Goal: Navigation & Orientation: Find specific page/section

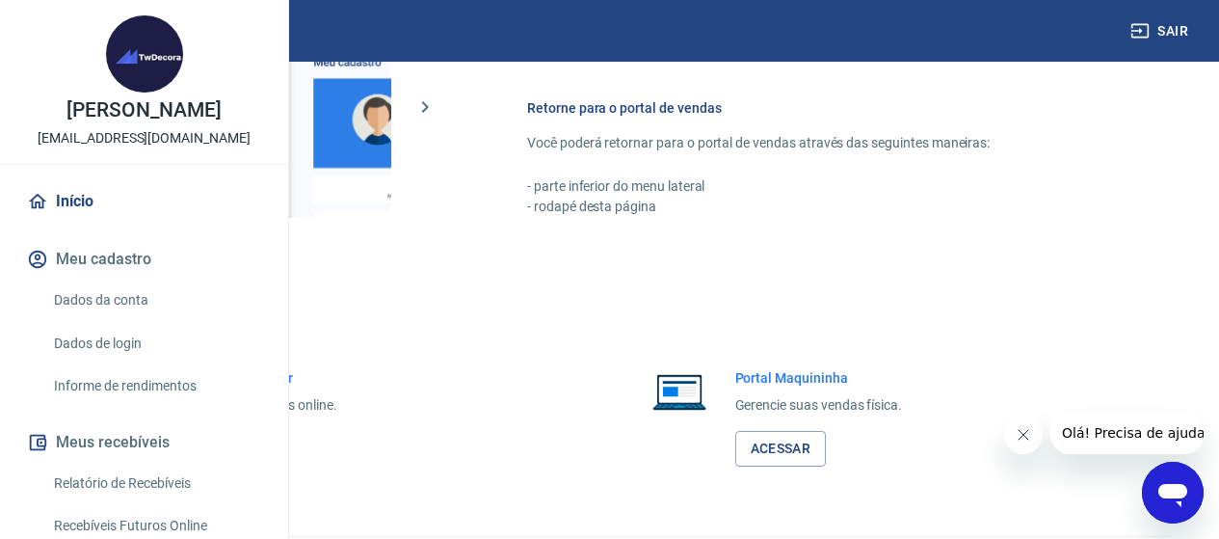
scroll to position [1001, 0]
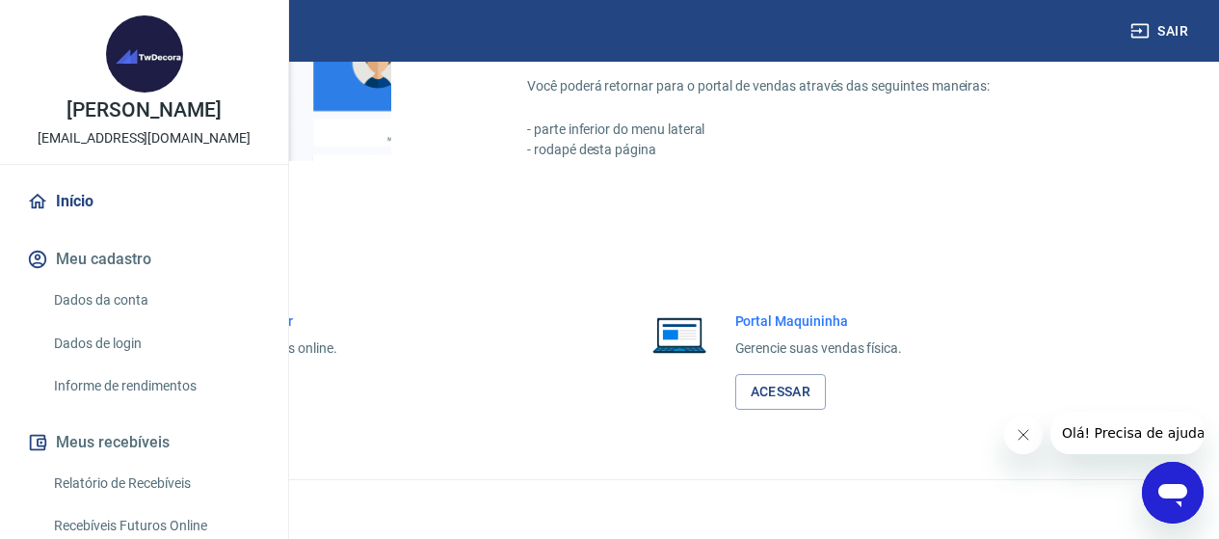
click at [257, 410] on link "Acessar" at bounding box center [212, 392] width 92 height 36
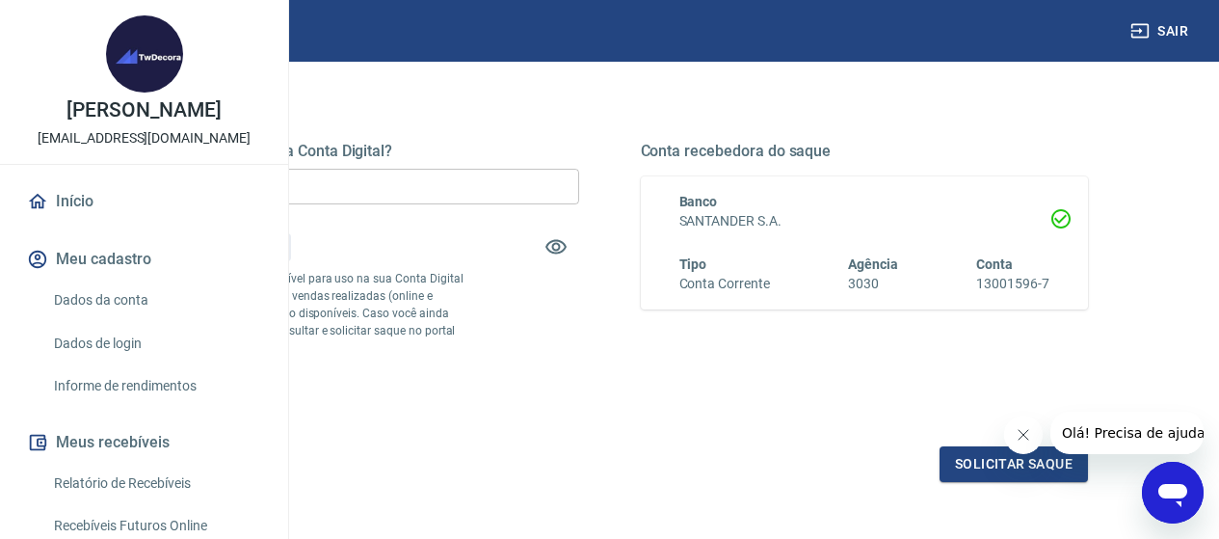
scroll to position [251, 0]
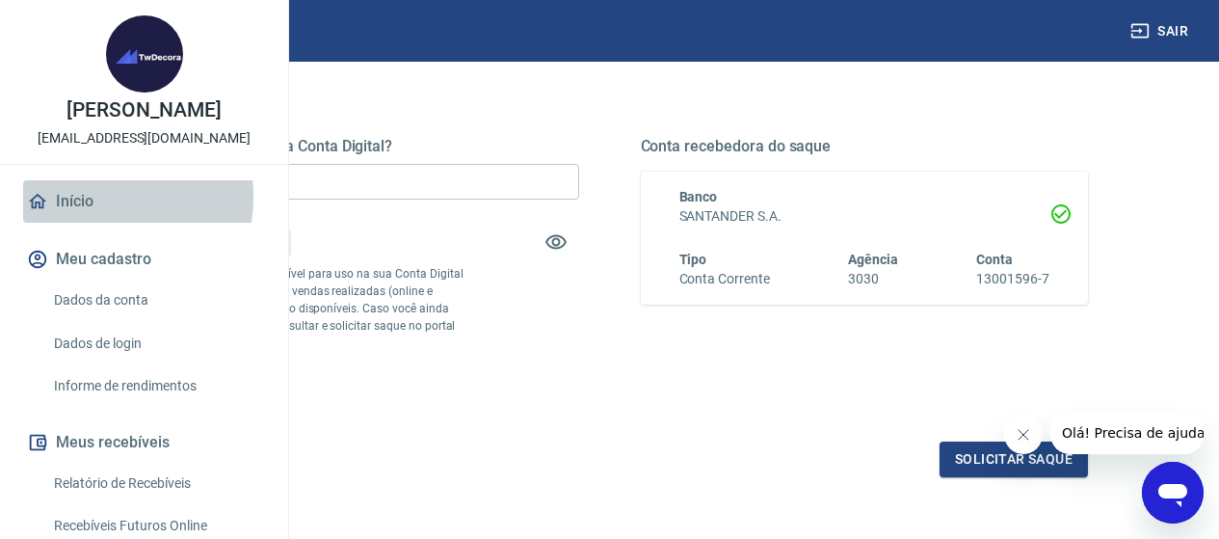
click at [74, 223] on link "Início" at bounding box center [144, 201] width 242 height 42
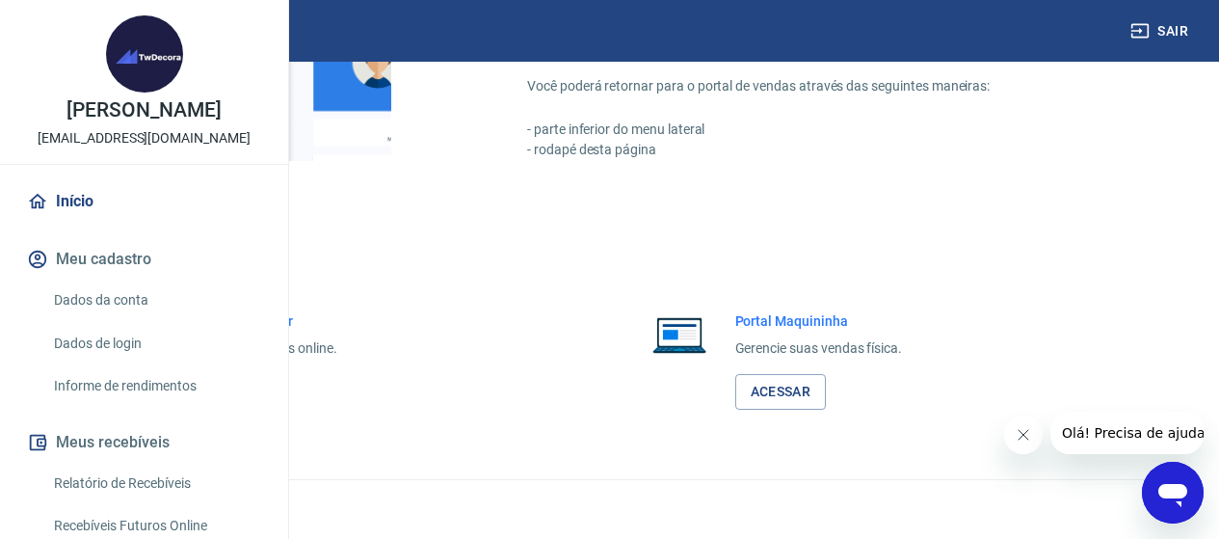
scroll to position [1043, 0]
click at [466, 422] on div "Portal Intermediador Gerencie suas vendas online. Acessar" at bounding box center [325, 360] width 558 height 145
click at [257, 391] on link "Acessar" at bounding box center [212, 392] width 92 height 36
